Goal: Information Seeking & Learning: Learn about a topic

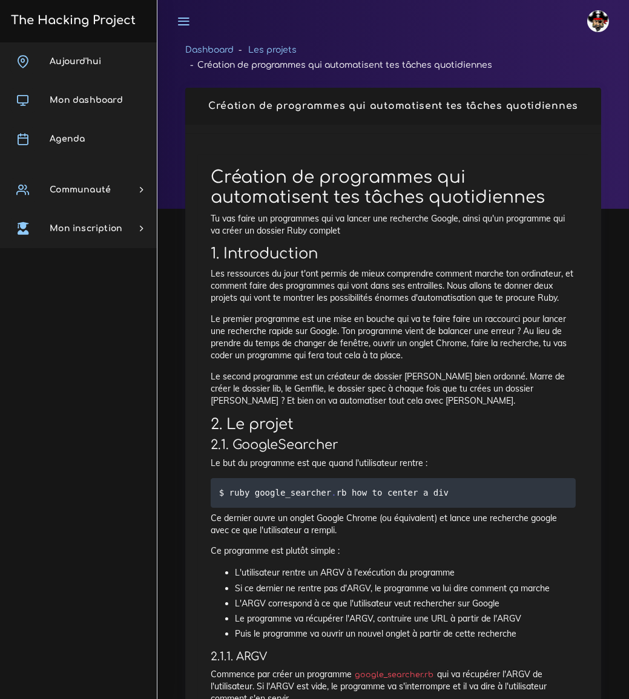
click at [360, 177] on h1 "Création de programmes qui automatisent tes tâches quotidiennes" at bounding box center [393, 188] width 365 height 41
drag, startPoint x: 214, startPoint y: 104, endPoint x: 582, endPoint y: 96, distance: 367.6
click at [582, 96] on div "Création de programmes qui automatisent tes tâches quotidiennes" at bounding box center [393, 106] width 416 height 37
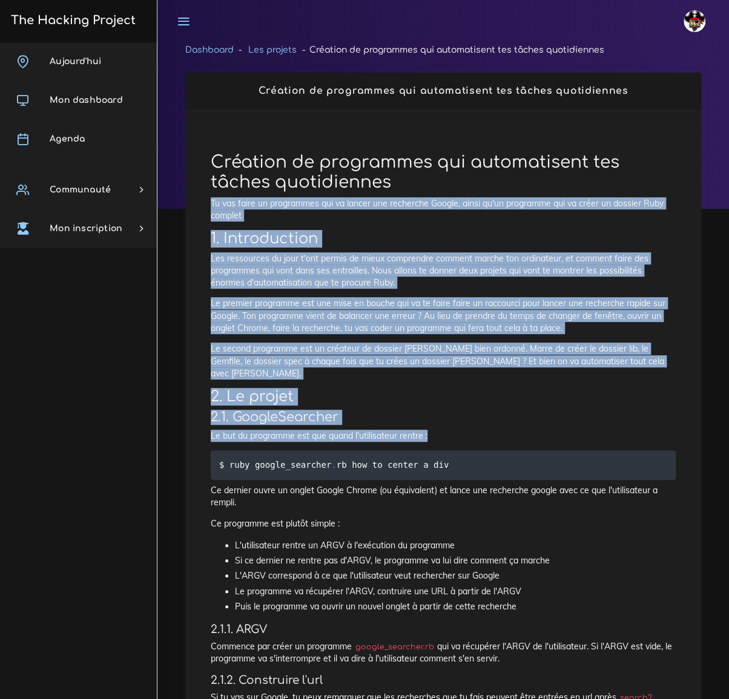
drag, startPoint x: 211, startPoint y: 201, endPoint x: 438, endPoint y: 422, distance: 316.8
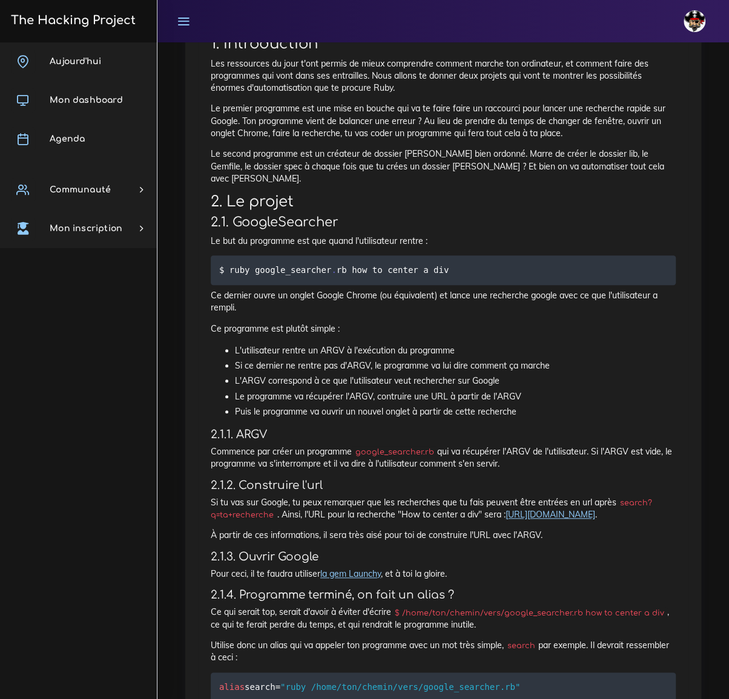
scroll to position [220, 0]
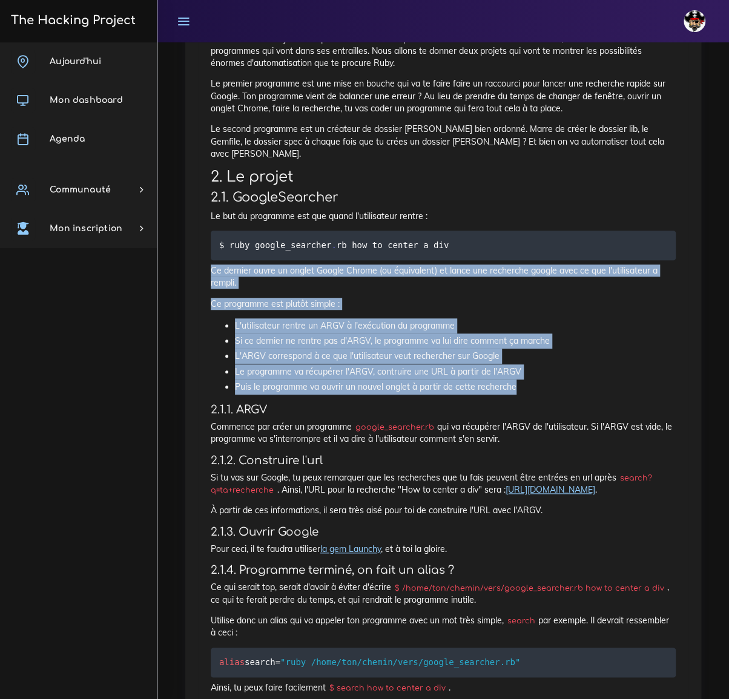
drag, startPoint x: 211, startPoint y: 256, endPoint x: 630, endPoint y: 352, distance: 430.3
click at [526, 375] on div "Création de programmes qui automatisent tes tâches quotidiennes Tu vas faire un…" at bounding box center [443, 498] width 490 height 1156
click at [647, 380] on li "Puis le programme va ouvrir un nouvel onglet à partir de cette recherche" at bounding box center [455, 387] width 441 height 15
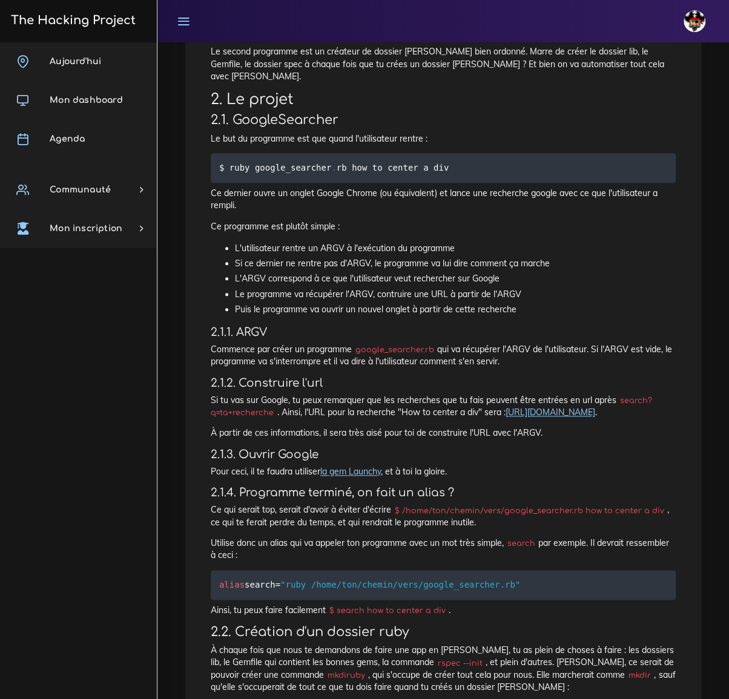
scroll to position [330, 0]
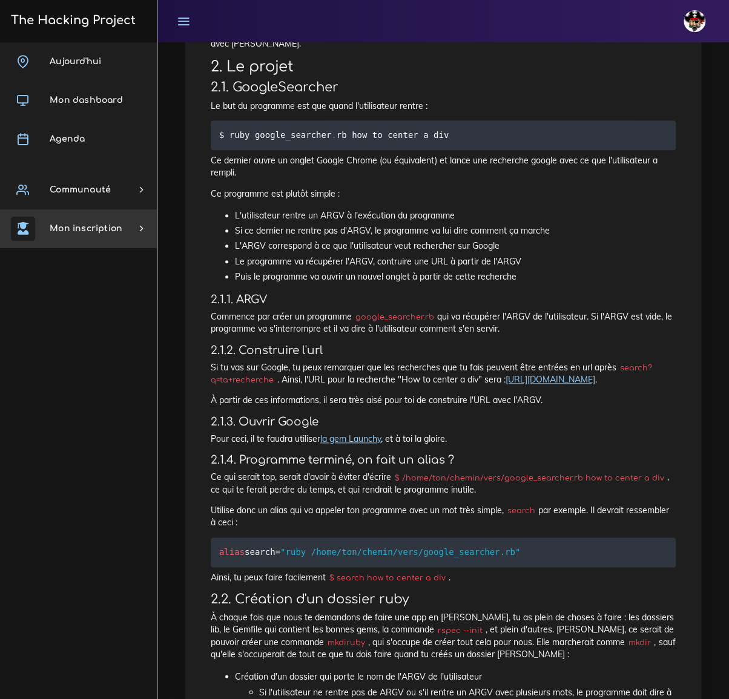
click at [67, 352] on div "Aujourd'hui Mon dashboard Agenda Communauté Ambassade Certifications Marketplac…" at bounding box center [78, 370] width 157 height 657
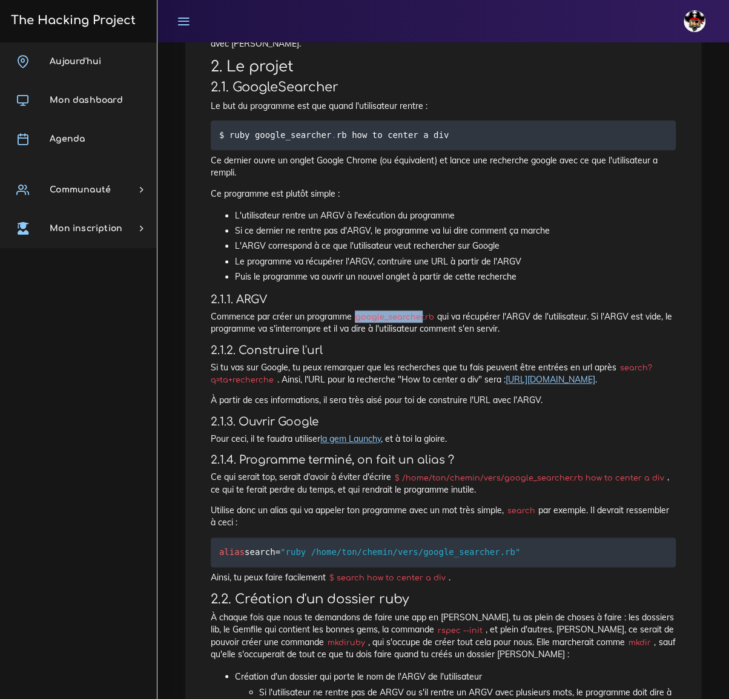
drag, startPoint x: 358, startPoint y: 302, endPoint x: 421, endPoint y: 302, distance: 63.6
click at [421, 311] on code "google_searcher.rb" at bounding box center [394, 317] width 85 height 12
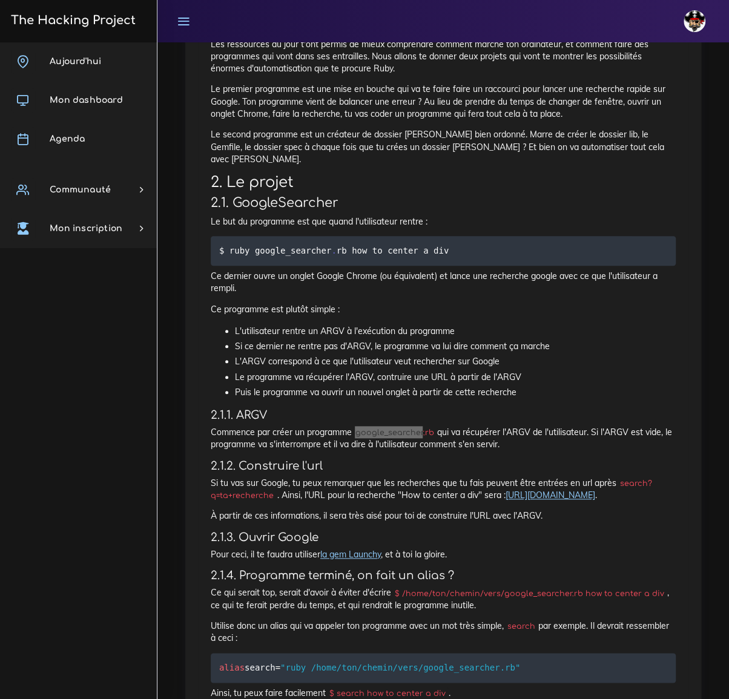
scroll to position [220, 0]
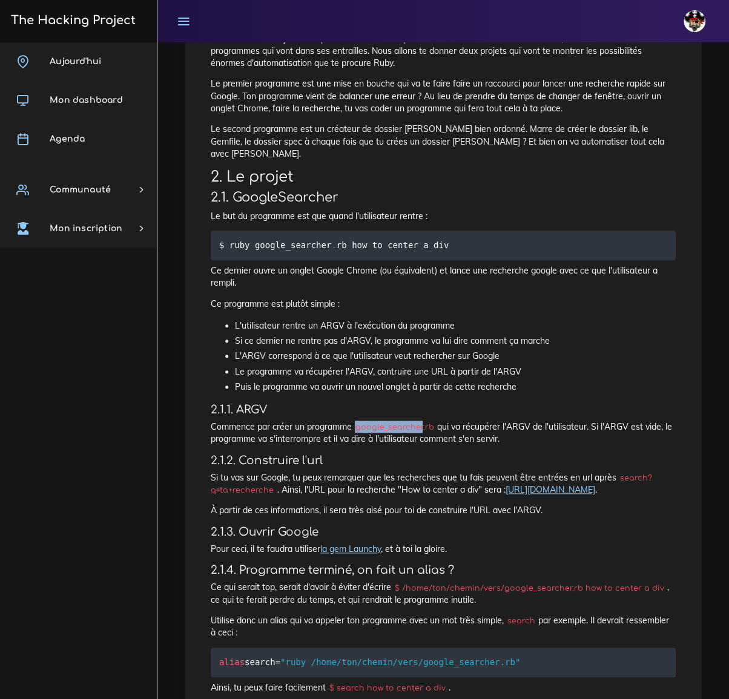
copy code "google_searcher"
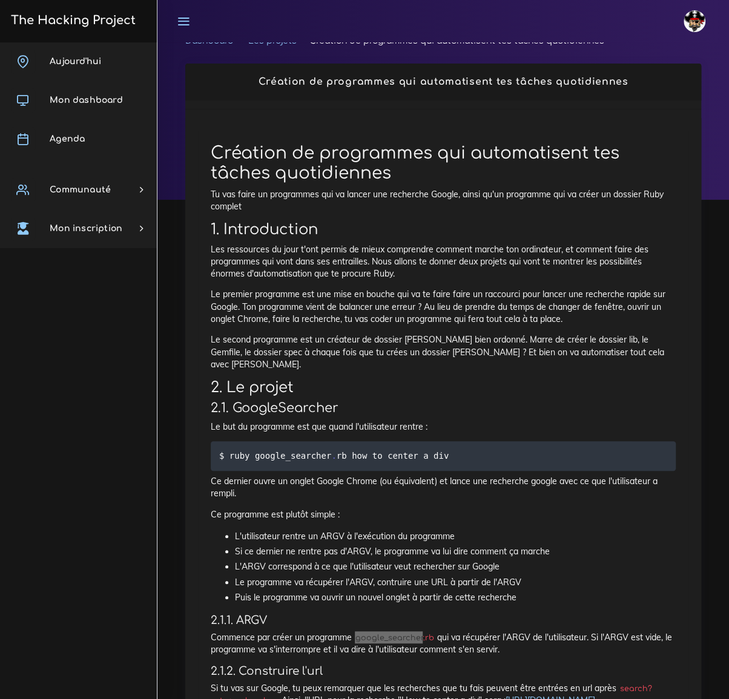
scroll to position [0, 0]
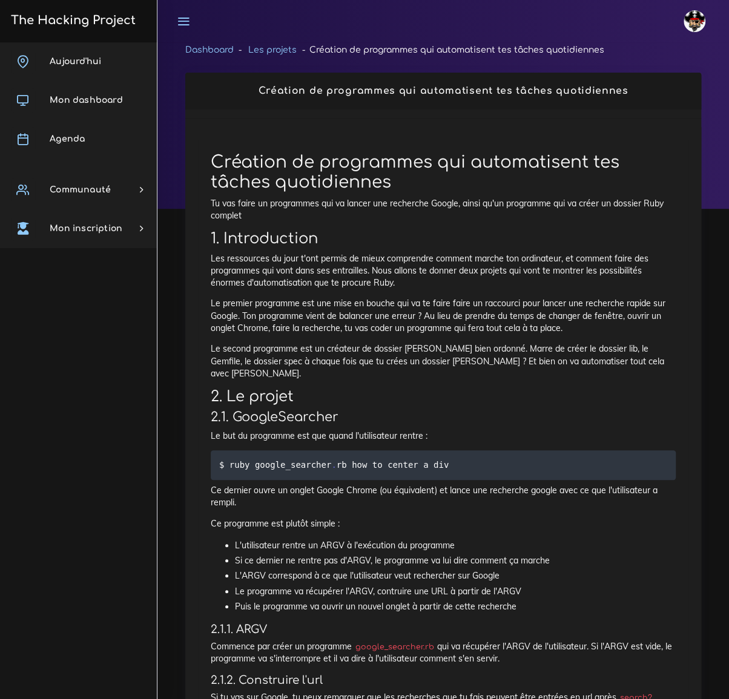
click at [278, 458] on code "$ ruby google_searcher . rb how to center a div" at bounding box center [335, 464] width 233 height 13
copy code "google_searcher"
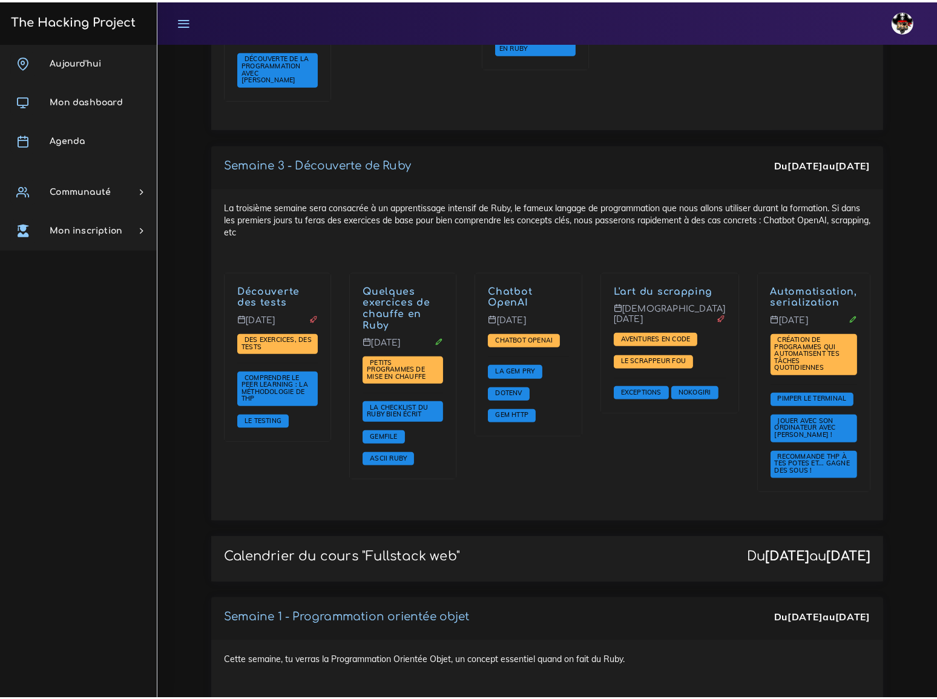
scroll to position [1156, 0]
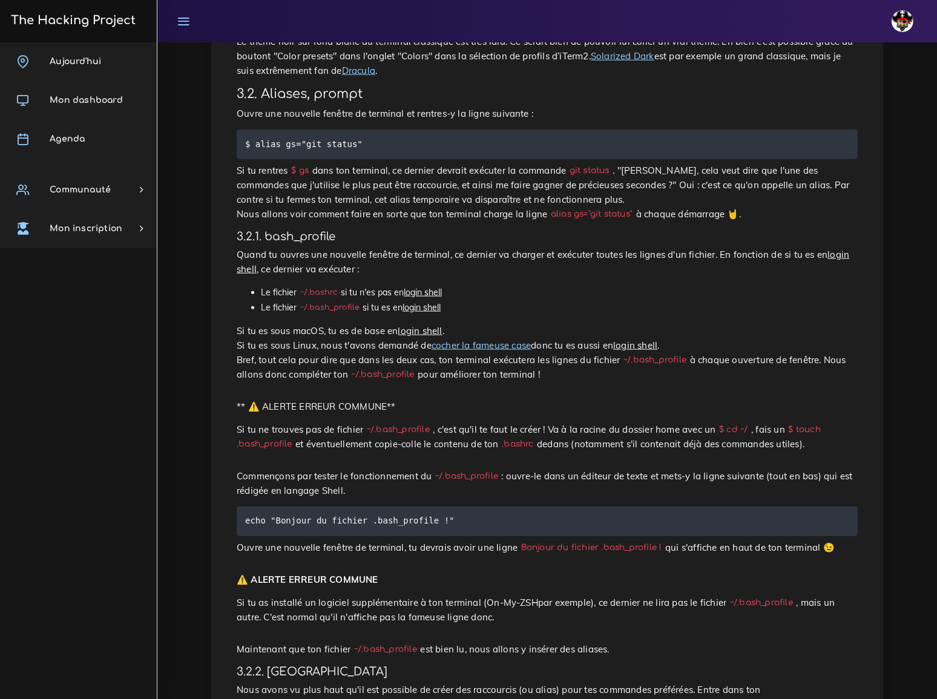
scroll to position [1431, 0]
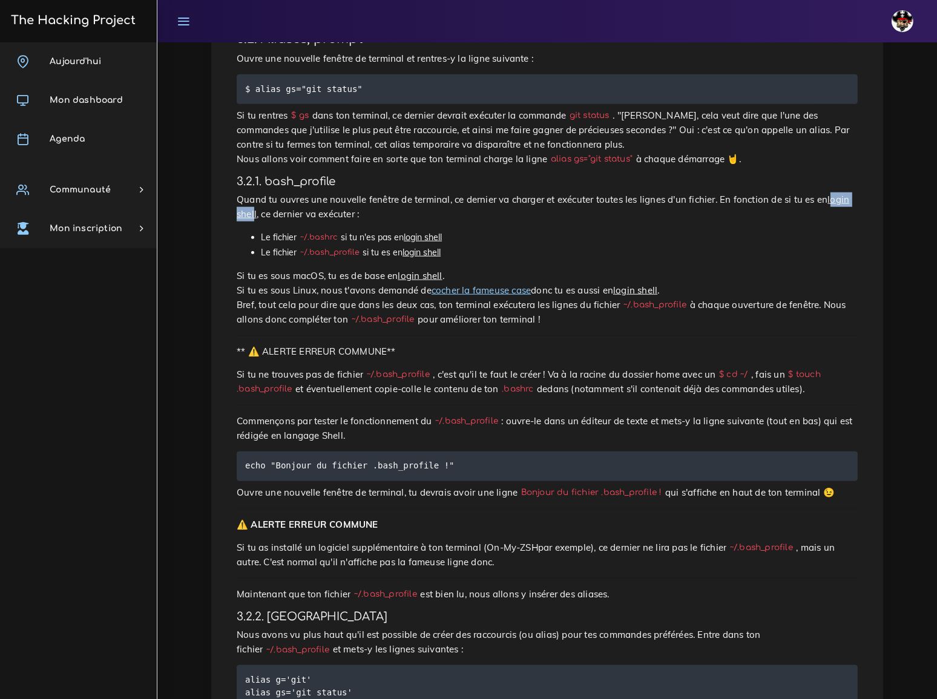
drag, startPoint x: 775, startPoint y: 66, endPoint x: 811, endPoint y: 65, distance: 36.3
click at [811, 194] on u "login shell" at bounding box center [543, 207] width 613 height 26
click at [793, 194] on u "login shell" at bounding box center [543, 207] width 613 height 26
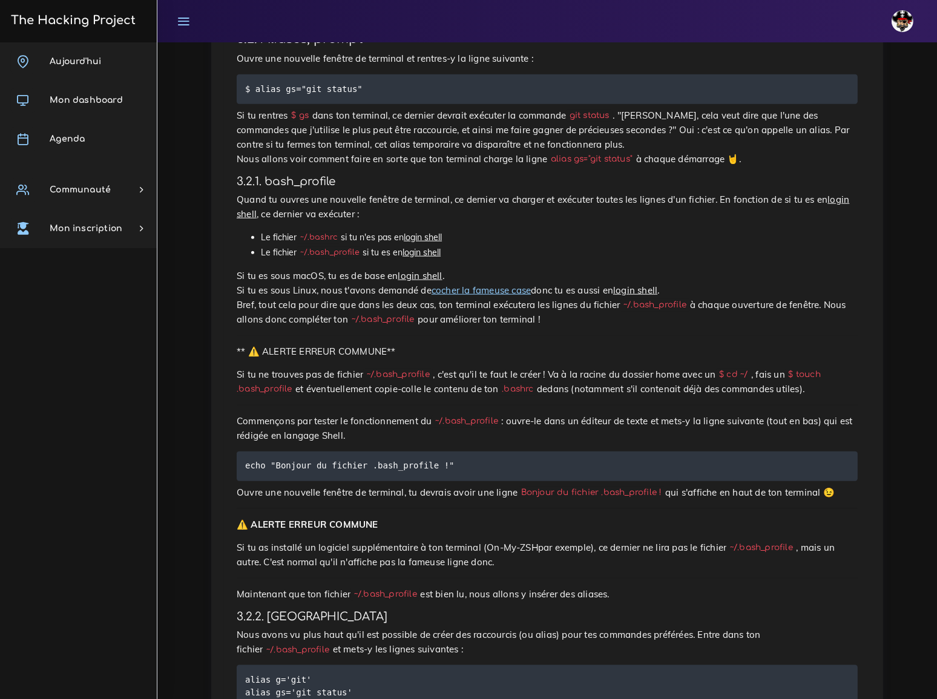
click at [793, 194] on u "login shell" at bounding box center [543, 207] width 613 height 26
click at [787, 194] on u "login shell" at bounding box center [543, 207] width 613 height 26
click at [802, 194] on u "login shell" at bounding box center [543, 207] width 613 height 26
drag, startPoint x: 773, startPoint y: 63, endPoint x: 813, endPoint y: 64, distance: 40.6
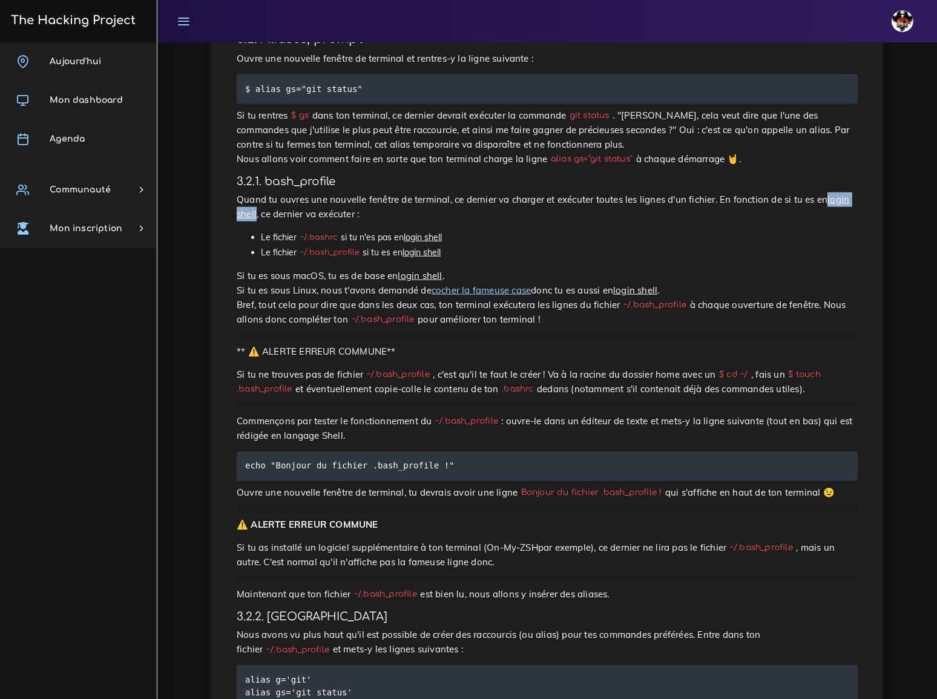
click at [813, 193] on p "Quand tu ouvres une nouvelle fenêtre de terminal, ce dernier va charger et exéc…" at bounding box center [547, 207] width 621 height 29
click at [320, 232] on code "~/.bashrc" at bounding box center [319, 238] width 44 height 12
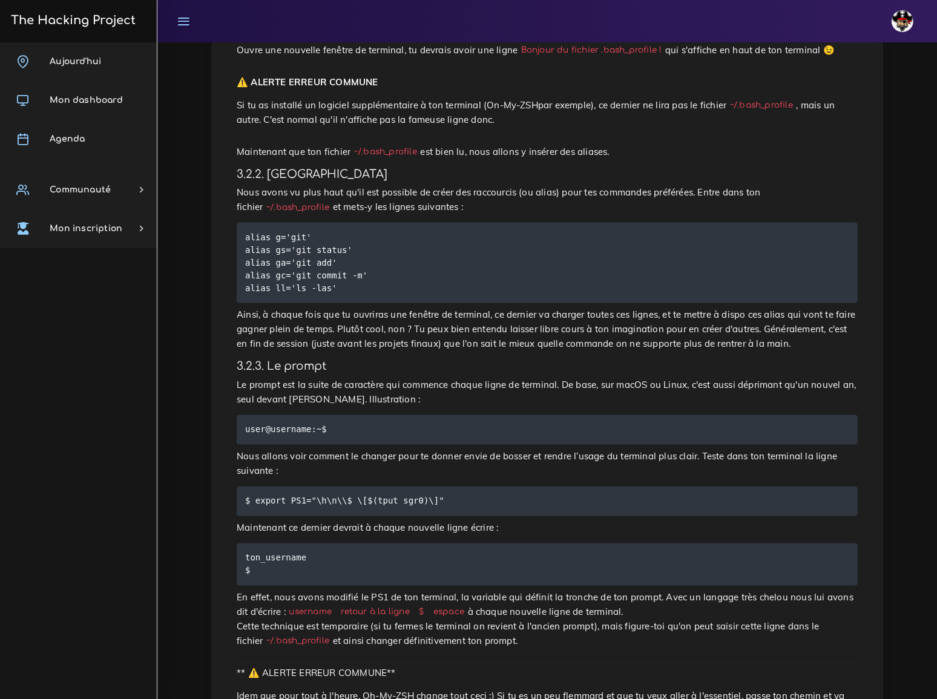
scroll to position [1877, 0]
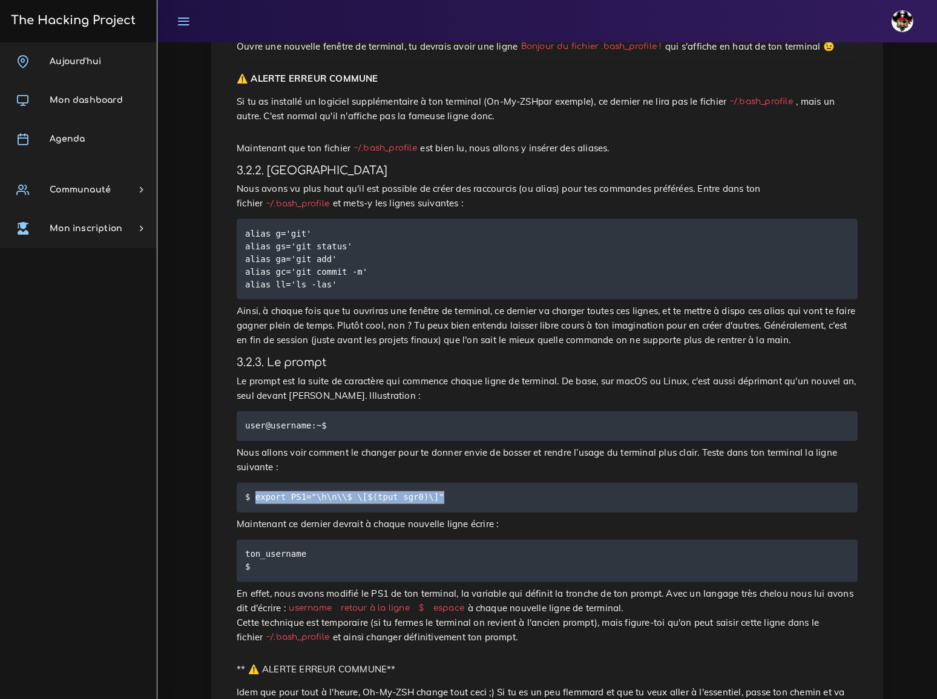
drag, startPoint x: 426, startPoint y: 292, endPoint x: 253, endPoint y: 295, distance: 172.6
click at [253, 491] on code "$ export PS1="\h\n\\$ \[$(tput sgr0)\]"" at bounding box center [346, 497] width 202 height 13
copy code "export PS1="\h\n\\$ \[$(tput sgr0)\]""
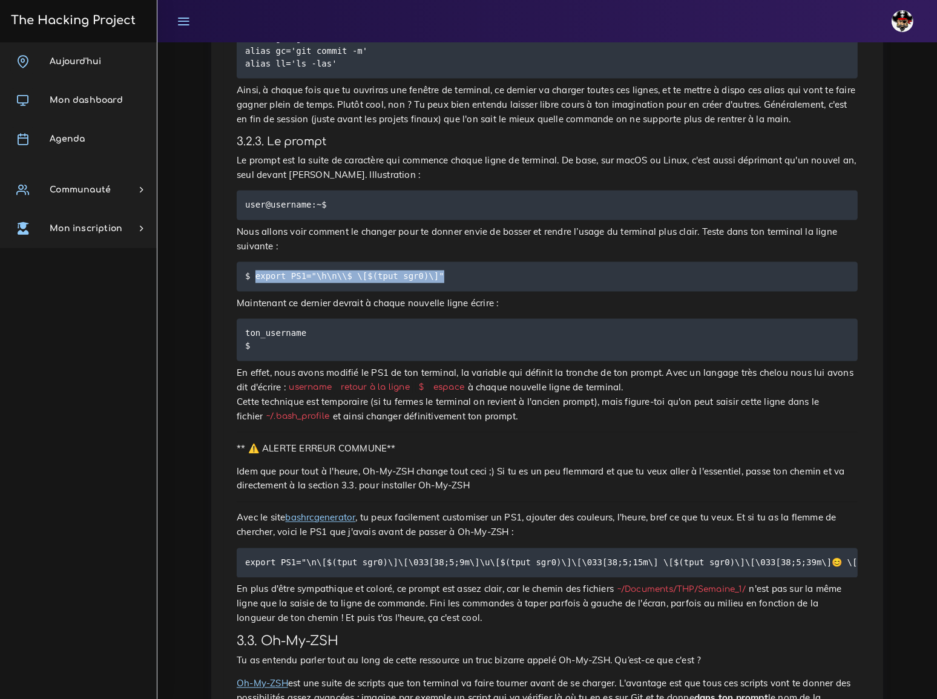
scroll to position [2152, 0]
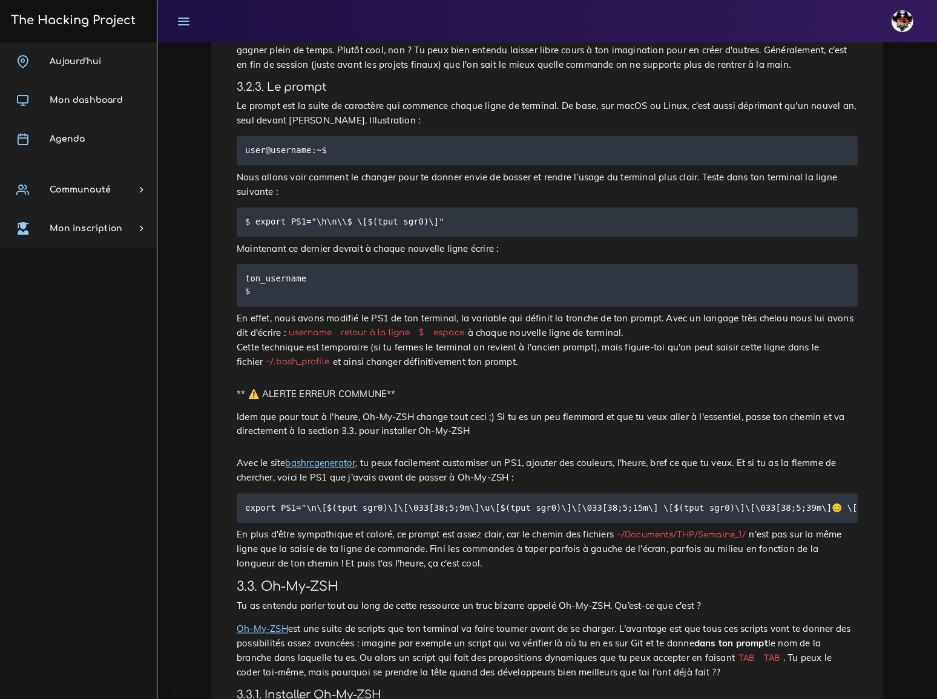
click at [245, 494] on pre "export PS1="\n\[$(tput sgr0)\]\[\033[38;5;9m\]\u\[$(tput sgr0)\]\[\033[38;5;15m…" at bounding box center [547, 509] width 621 height 30
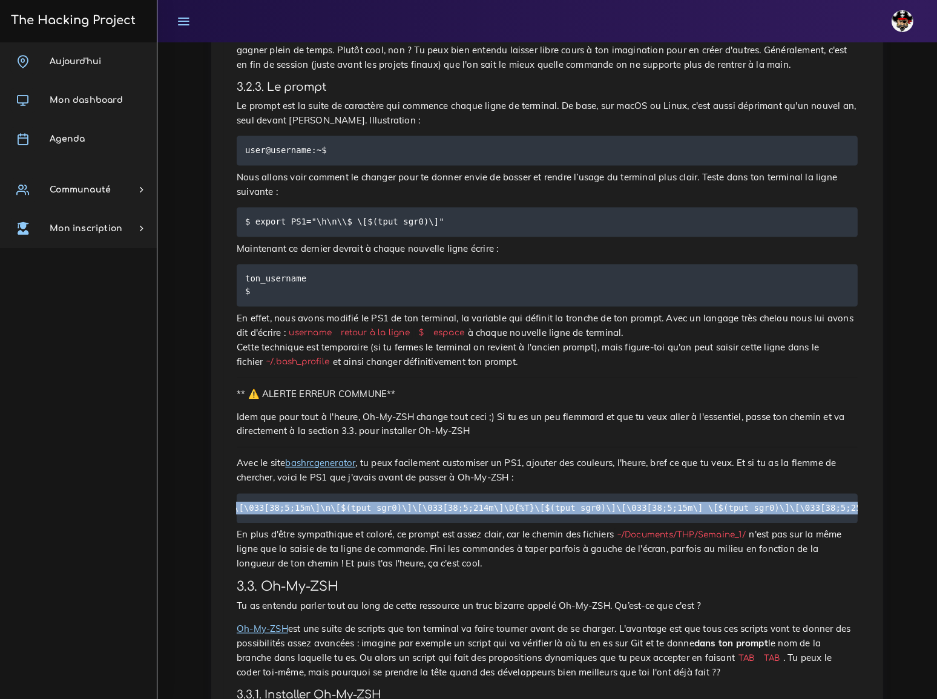
scroll to position [0, 1190]
drag, startPoint x: 246, startPoint y: 282, endPoint x: 865, endPoint y: 286, distance: 618.8
copy code "export PS1="\n\[$(tput sgr0)\]\[\033[38;5;9m\]\u\[$(tput sgr0)\]\[\033[38;5;15m…"
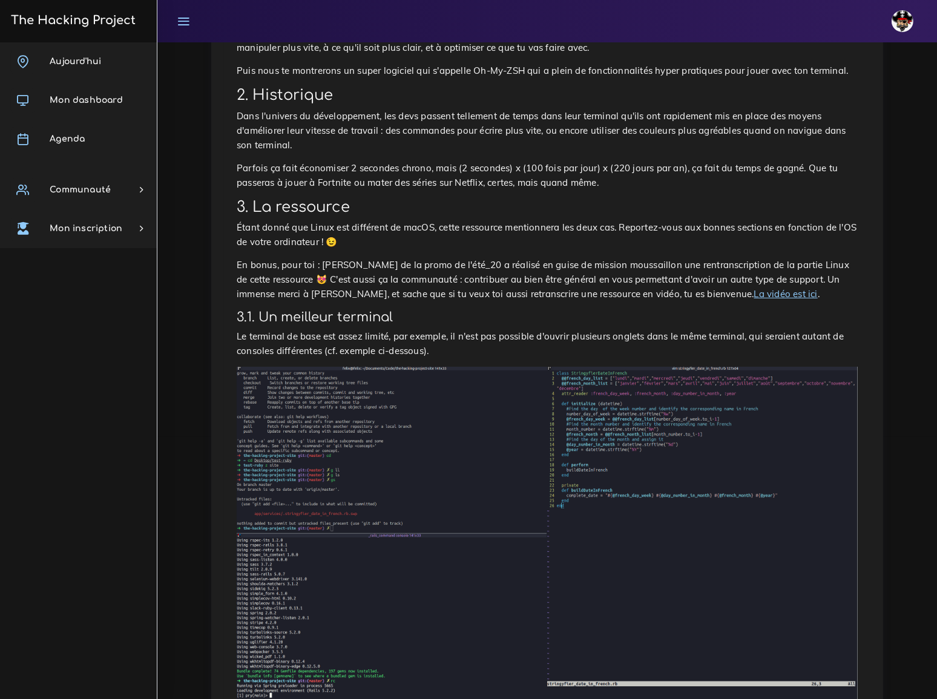
scroll to position [0, 0]
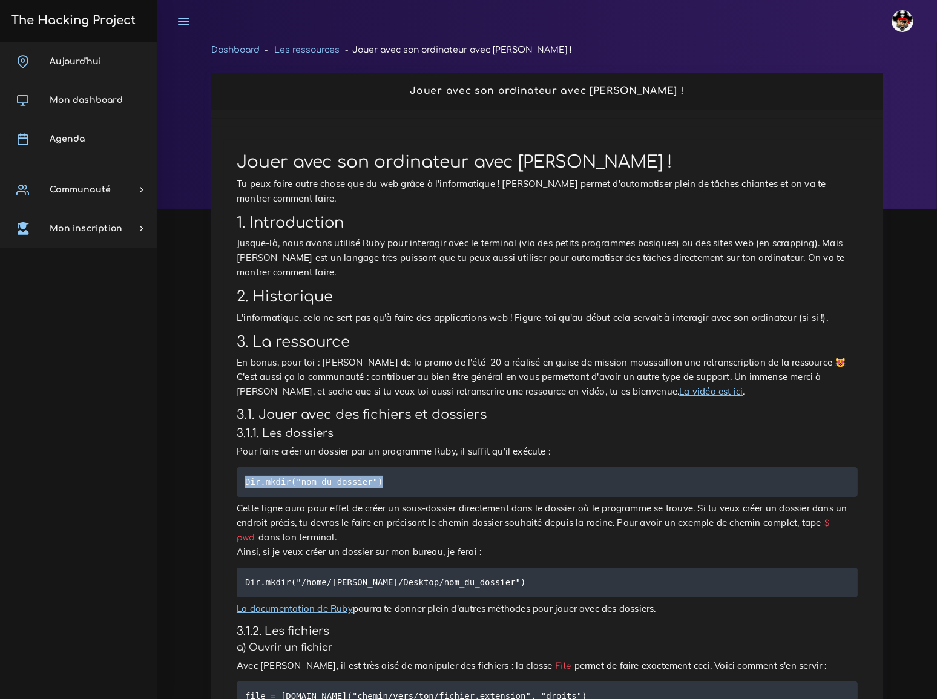
drag, startPoint x: 246, startPoint y: 432, endPoint x: 388, endPoint y: 430, distance: 142.3
click at [388, 467] on pre "Dir.mkdir("nom_du_dossier")" at bounding box center [547, 482] width 621 height 30
copy code "Dir.mkdir("nom_du_dossier")"
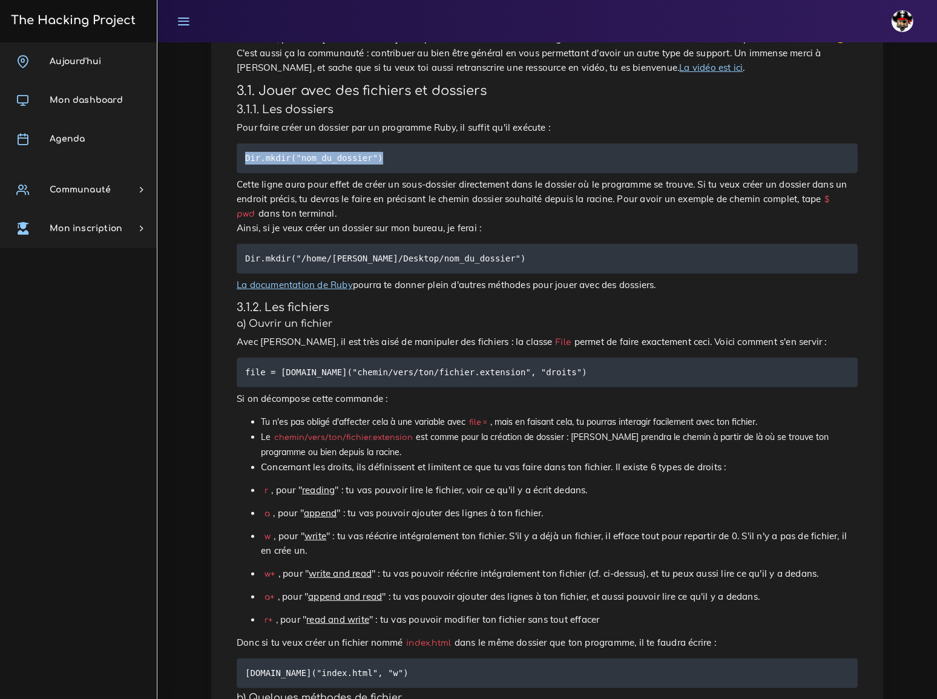
scroll to position [330, 0]
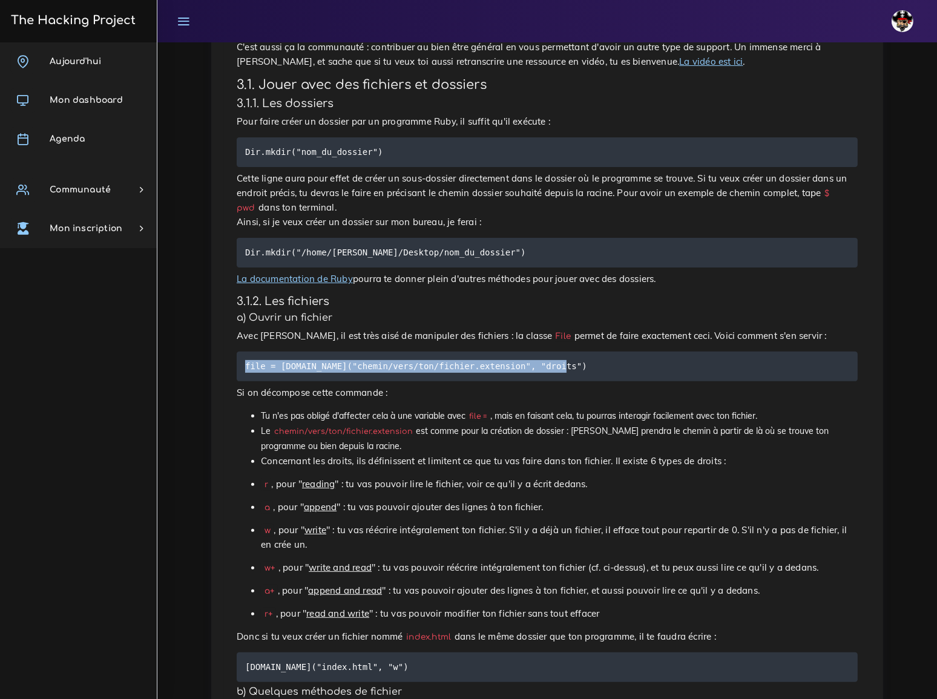
drag, startPoint x: 246, startPoint y: 291, endPoint x: 544, endPoint y: 294, distance: 297.3
click at [544, 352] on pre "file = File.open("chemin/vers/ton/fichier.extension", "droits")" at bounding box center [547, 367] width 621 height 30
copy code "file = File.open("chemin/vers/ton/fichier.extension", "droits")"
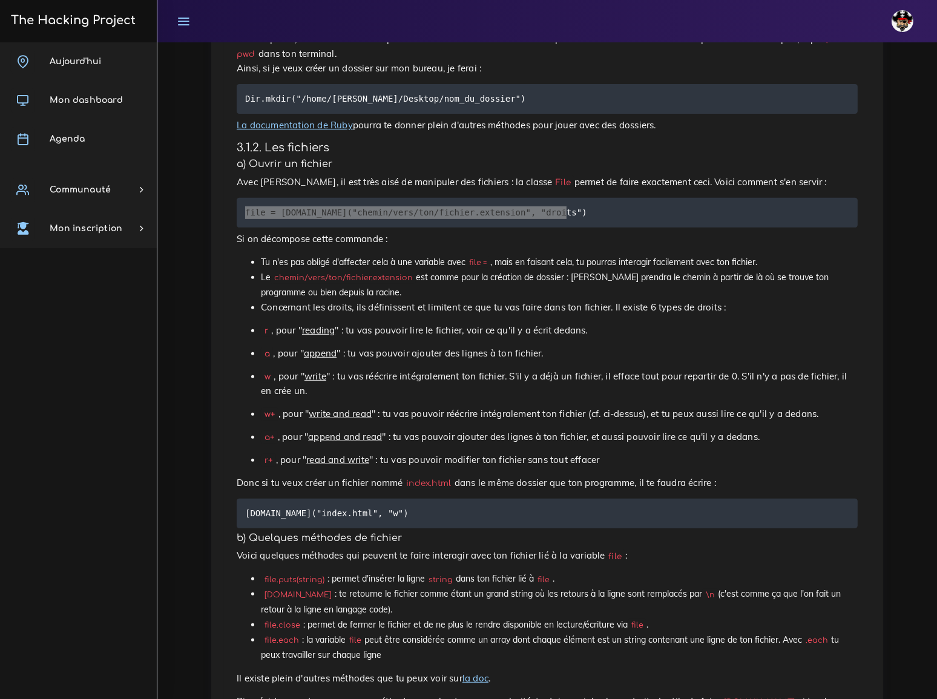
scroll to position [495, 0]
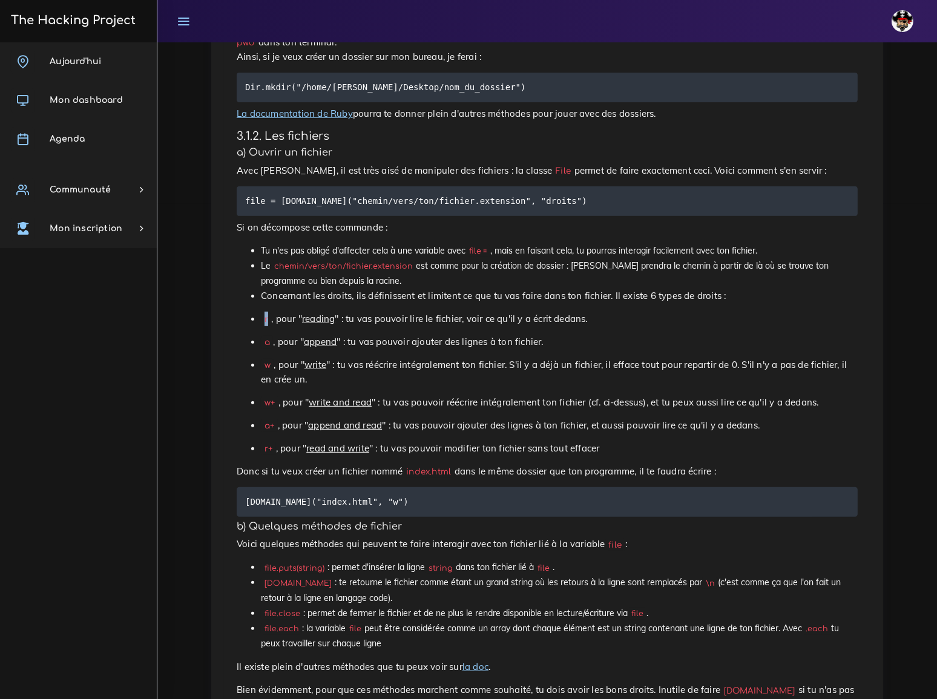
drag, startPoint x: 263, startPoint y: 243, endPoint x: 269, endPoint y: 246, distance: 6.2
click at [269, 313] on code "r" at bounding box center [266, 319] width 10 height 13
click at [265, 313] on code "r" at bounding box center [266, 319] width 10 height 13
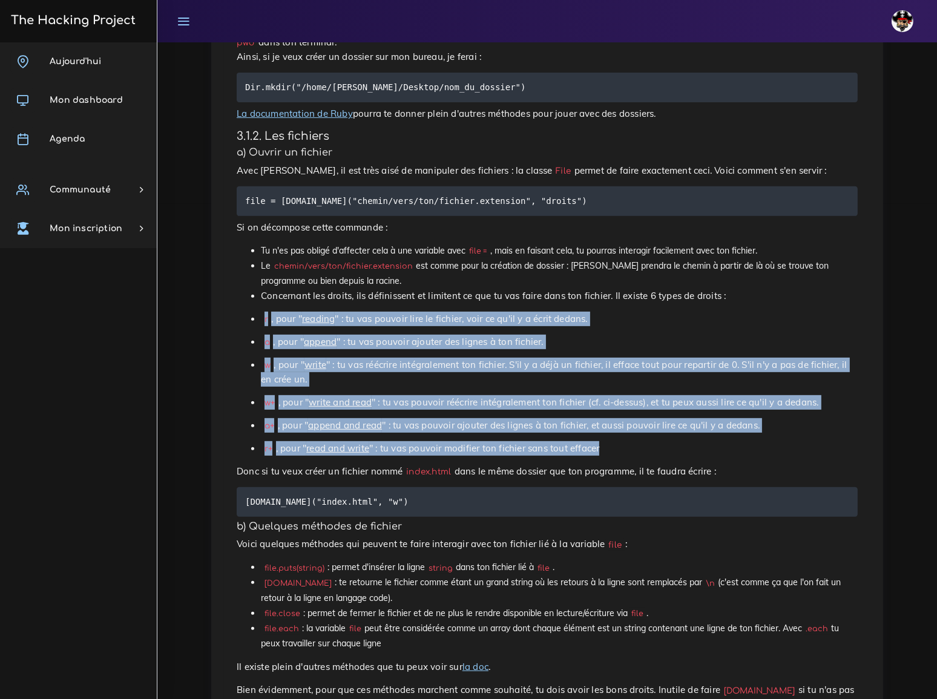
drag, startPoint x: 265, startPoint y: 245, endPoint x: 593, endPoint y: 363, distance: 348.2
click at [593, 363] on ul "Tu n'es pas obligé d'affecter cela à une variable avec file = , mais en faisant…" at bounding box center [547, 349] width 621 height 213
copy ul "r , pour " reading " : tu vas pouvoir lire le fichier, voir ce qu'il y a écrit …"
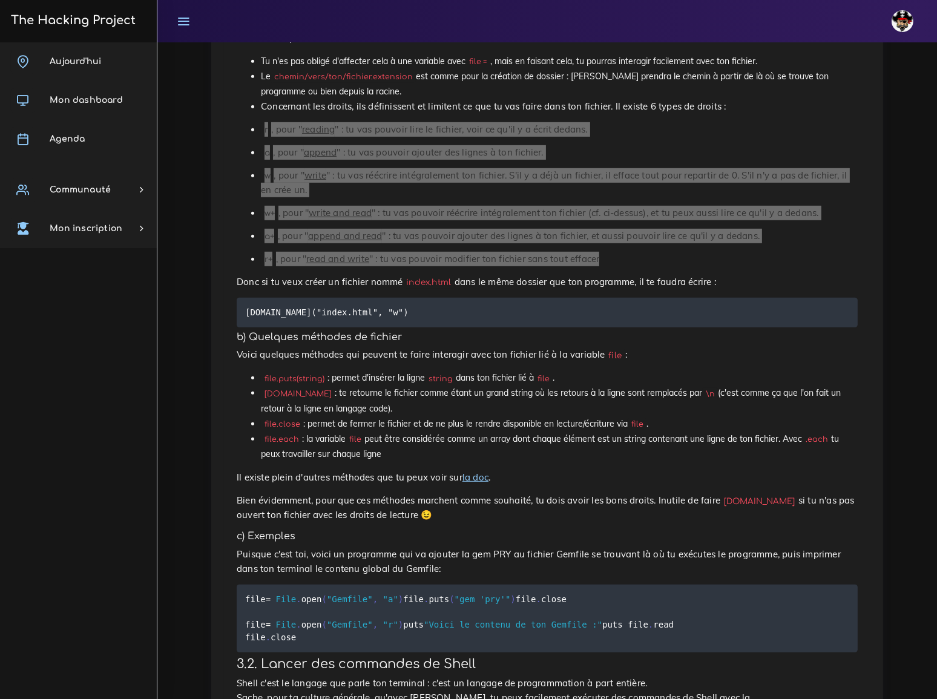
scroll to position [715, 0]
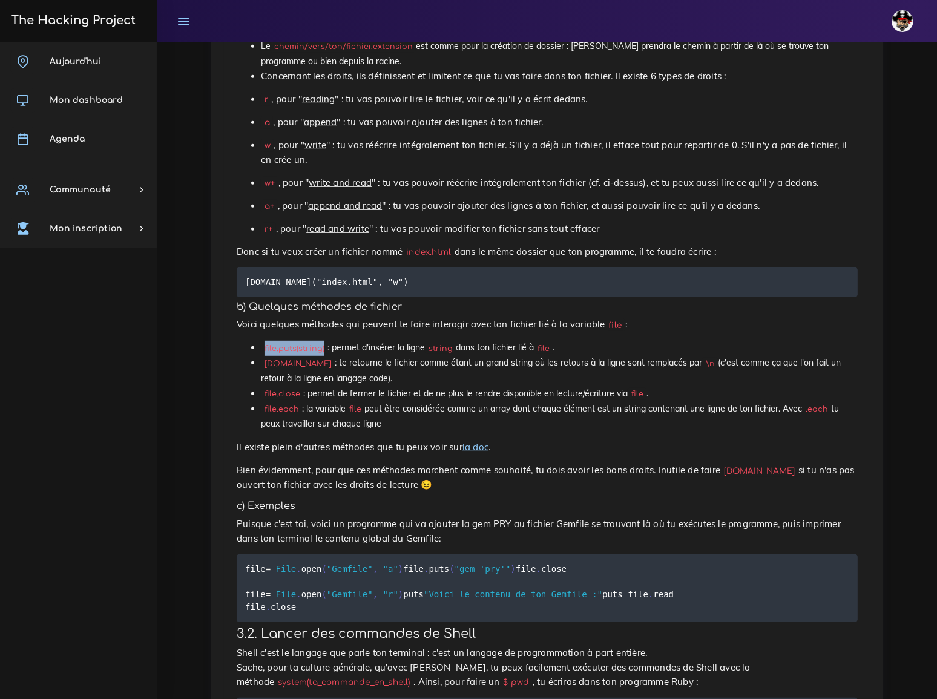
drag, startPoint x: 265, startPoint y: 258, endPoint x: 321, endPoint y: 260, distance: 56.9
click at [321, 343] on code "file.puts(string)" at bounding box center [294, 349] width 67 height 12
copy code "file.puts(string)"
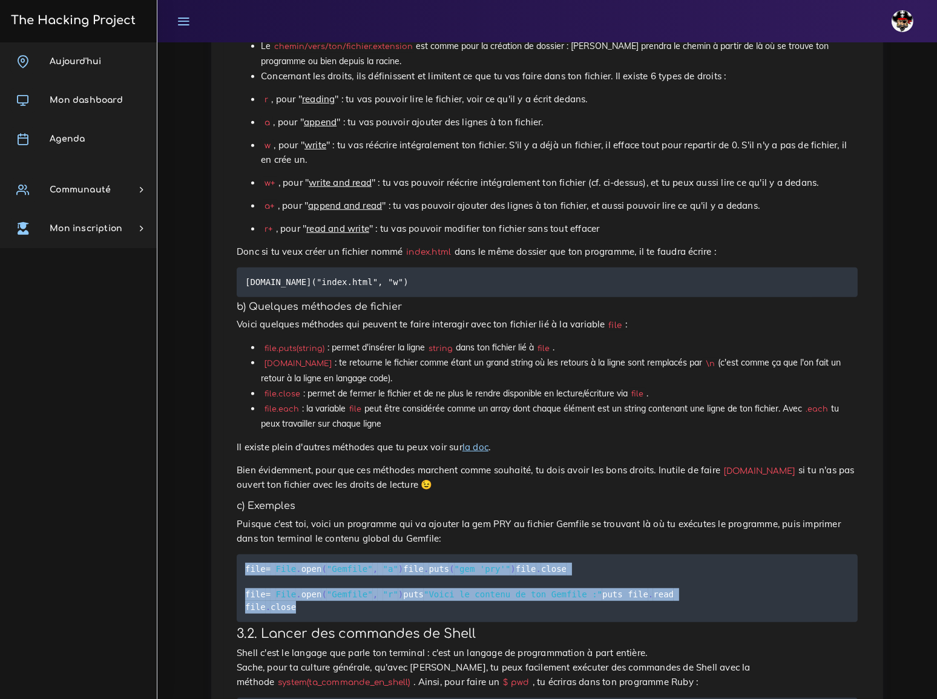
drag, startPoint x: 246, startPoint y: 467, endPoint x: 312, endPoint y: 561, distance: 115.1
click at [312, 561] on pre "file = File . open ( "Gemfile" , "a" ) file . puts ( "gem 'pry'" ) file . close…" at bounding box center [547, 589] width 621 height 68
copy code "file = File . open ( "Gemfile" , "a" ) file . puts ( "gem 'pry'" ) file . close…"
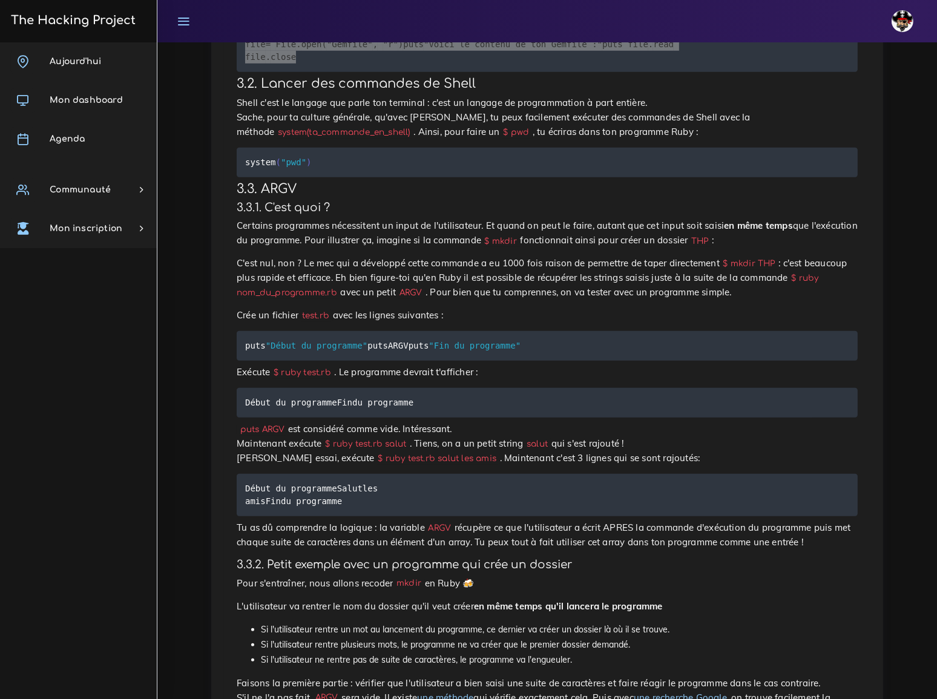
scroll to position [1265, 0]
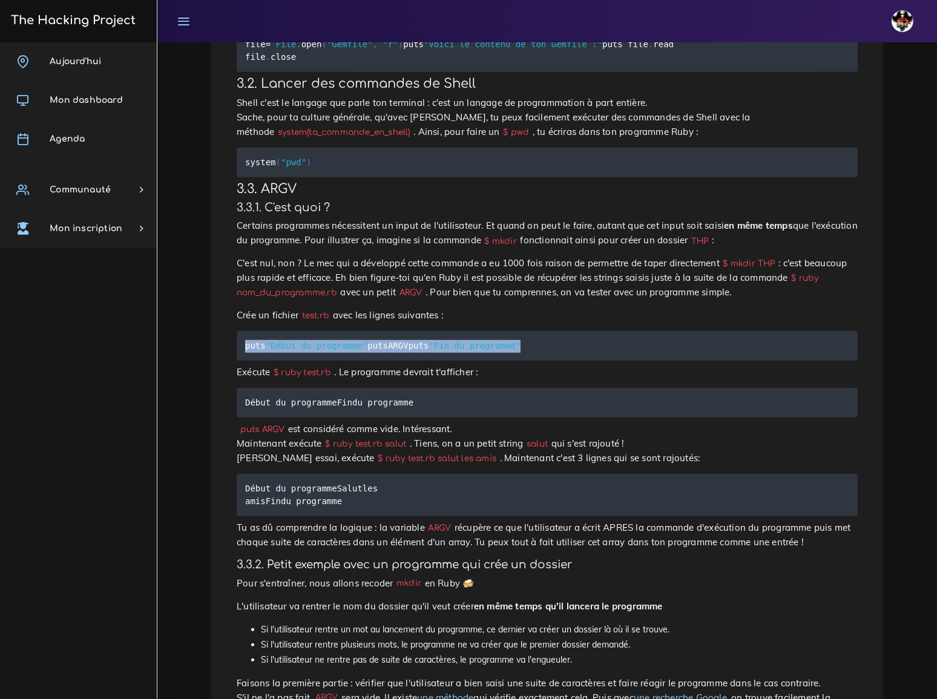
drag, startPoint x: 246, startPoint y: 277, endPoint x: 361, endPoint y: 331, distance: 127.3
click at [361, 331] on pre "puts "Début du programme" puts ARGV puts "Fin du programme"" at bounding box center [547, 346] width 621 height 30
copy code "puts "Début du programme" puts ARGV puts "Fin du programme""
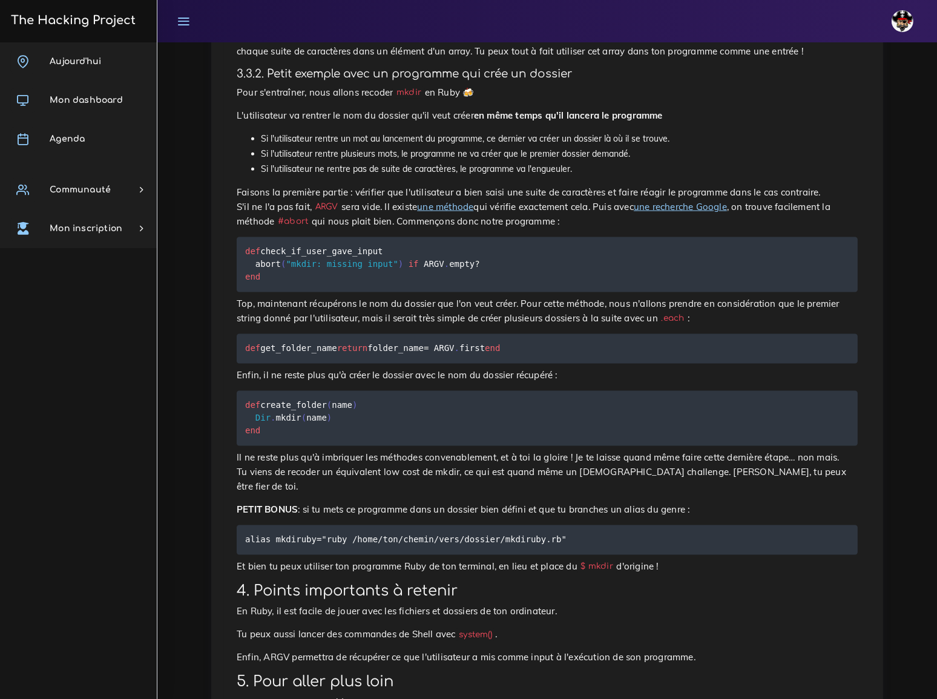
scroll to position [1761, 0]
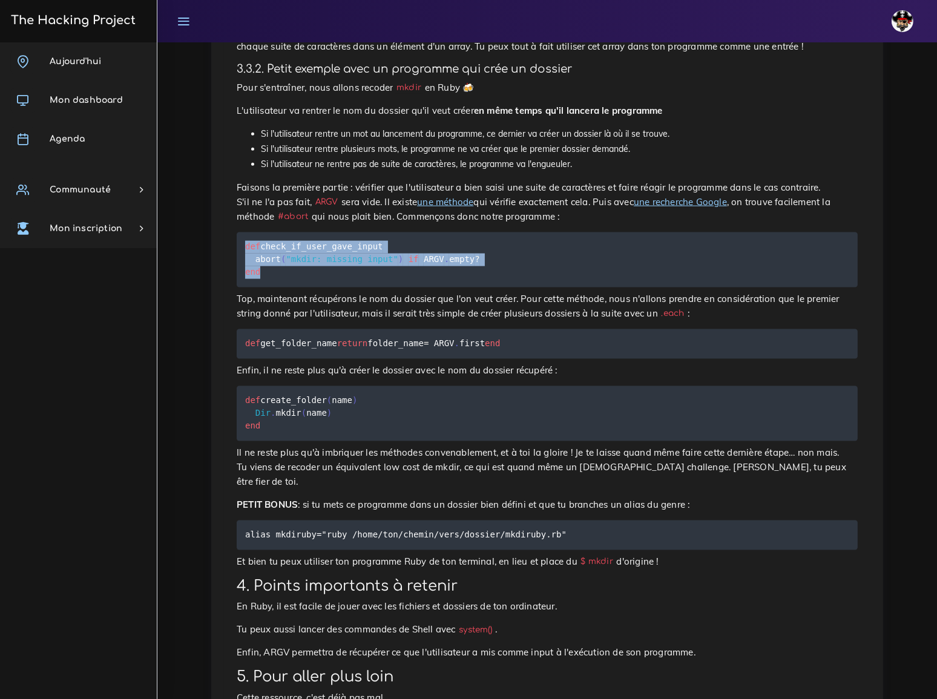
drag, startPoint x: 245, startPoint y: 254, endPoint x: 266, endPoint y: 286, distance: 37.6
click at [266, 286] on pre "def check_if_user_gave_input abort ( "mkdir: missing input" ) if ARGV . empty ?…" at bounding box center [547, 259] width 621 height 55
copy code "def check_if_user_gave_input abort ( "mkdir: missing input" ) if ARGV . empty ?…"
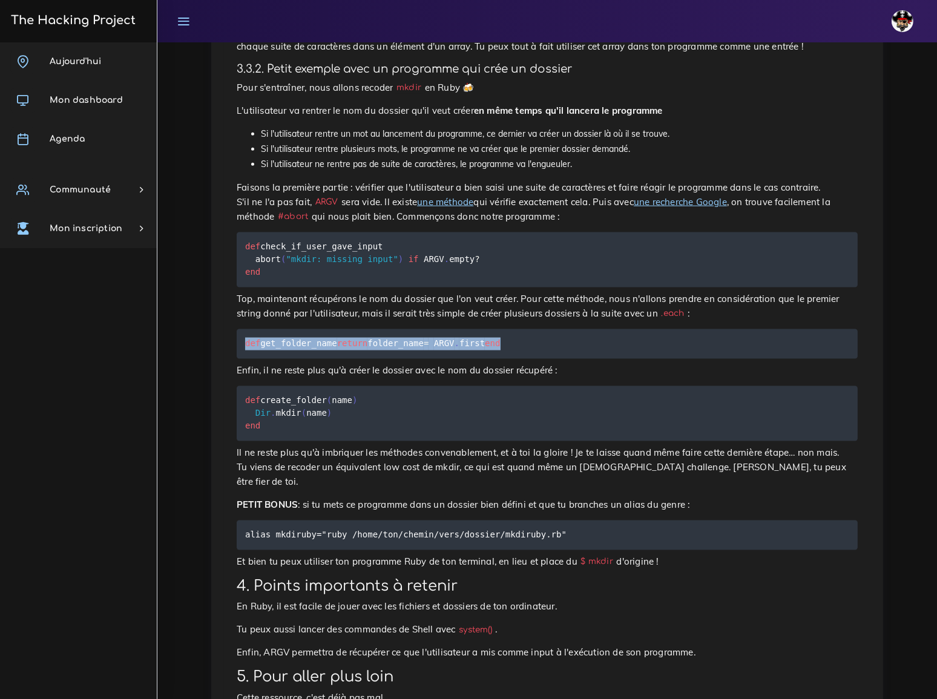
drag, startPoint x: 246, startPoint y: 346, endPoint x: 265, endPoint y: 374, distance: 33.3
click at [265, 359] on pre "def get_folder_name return folder_name = ARGV . first end" at bounding box center [547, 344] width 621 height 30
copy code "def get_folder_name return folder_name = ARGV . first end"
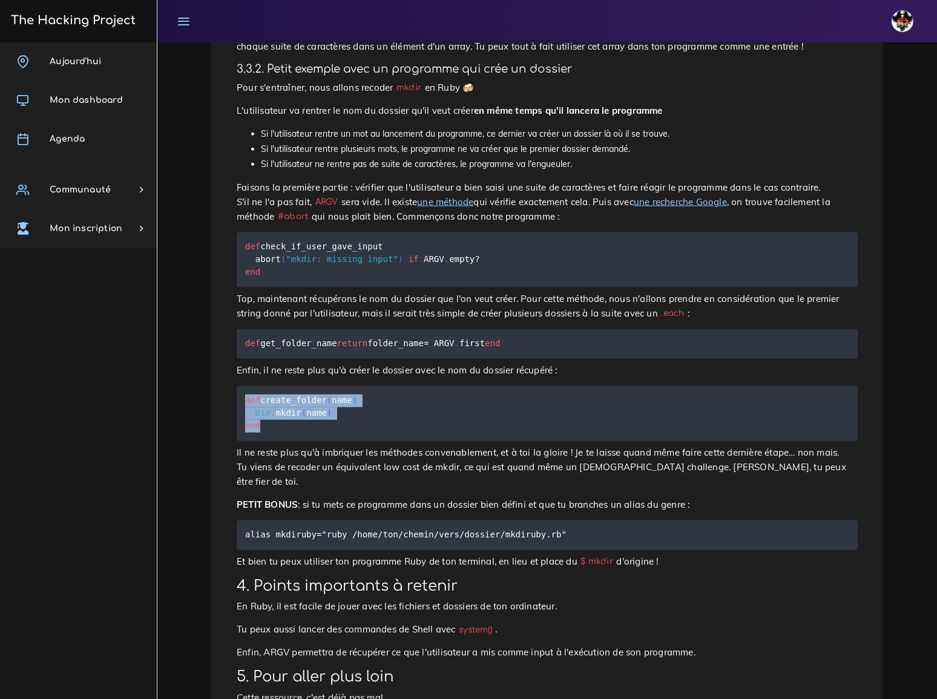
drag, startPoint x: 246, startPoint y: 427, endPoint x: 268, endPoint y: 458, distance: 37.3
click at [268, 441] on pre "def create_folder ( name ) Dir . mkdir ( name ) end" at bounding box center [547, 413] width 621 height 55
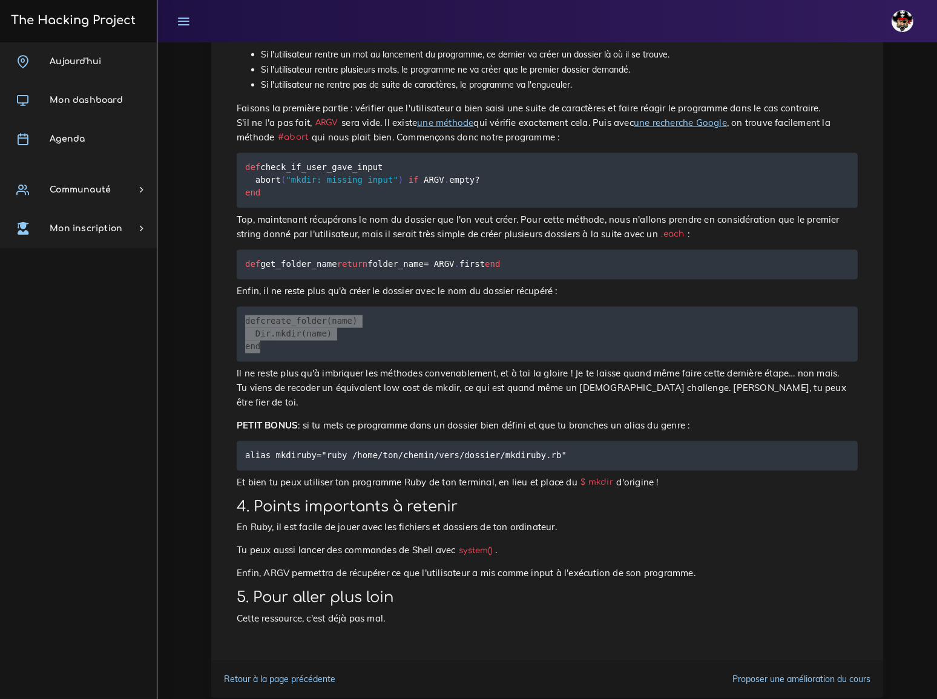
scroll to position [1869, 0]
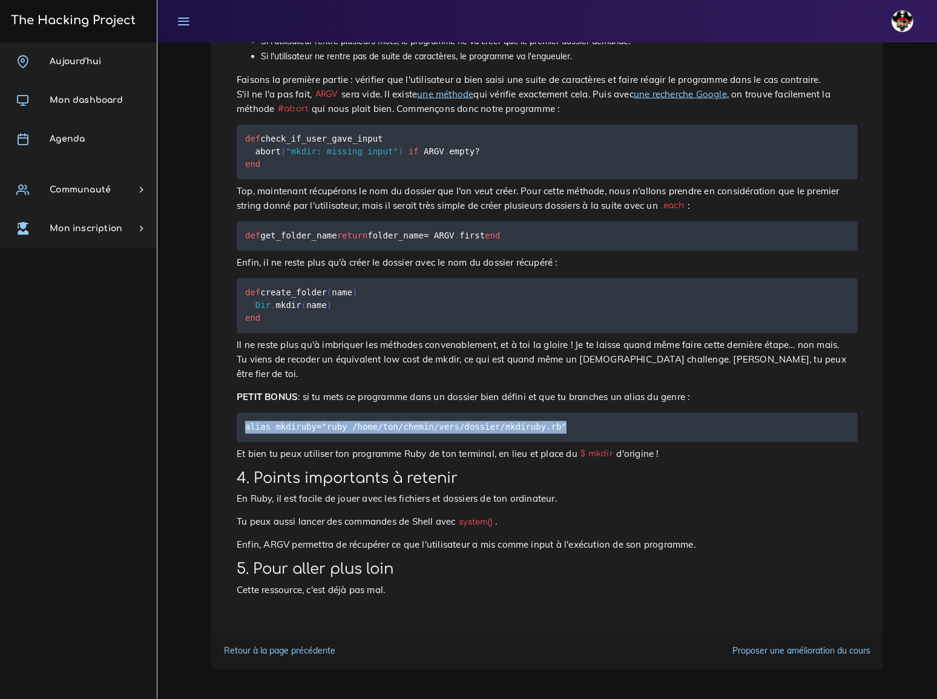
drag, startPoint x: 245, startPoint y: 434, endPoint x: 542, endPoint y: 438, distance: 296.7
click at [542, 438] on pre "alias mkdiruby="ruby /home/ton/chemin/vers/dossier/mkdiruby.rb"" at bounding box center [547, 428] width 621 height 30
click at [584, 475] on h2 "4. Points importants à retenir" at bounding box center [547, 479] width 621 height 18
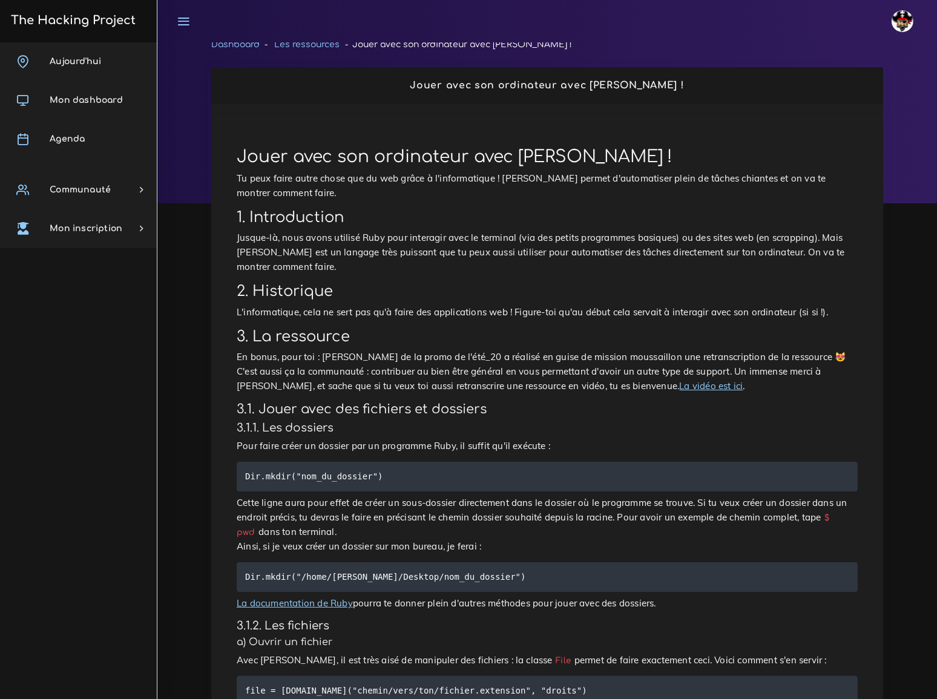
scroll to position [0, 0]
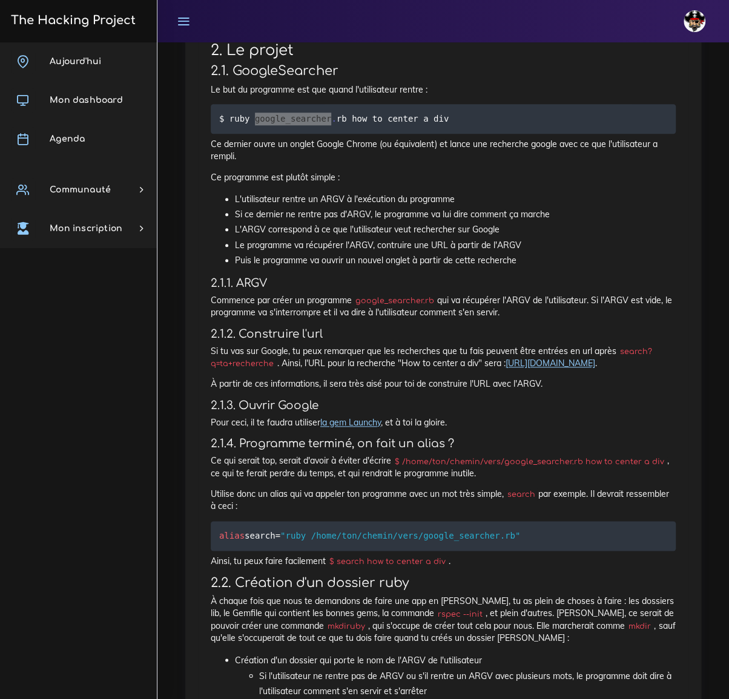
scroll to position [385, 0]
